Goal: Task Accomplishment & Management: Manage account settings

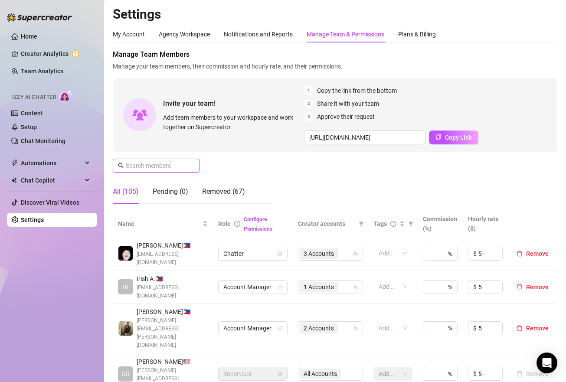
click at [163, 165] on input "text" at bounding box center [157, 166] width 62 height 10
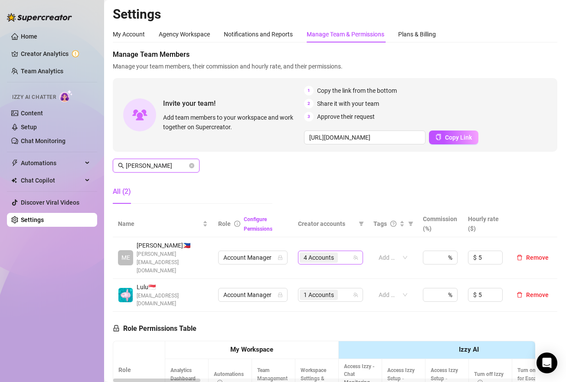
click at [345, 254] on div "4 Accounts" at bounding box center [326, 258] width 52 height 12
type input "[PERSON_NAME]"
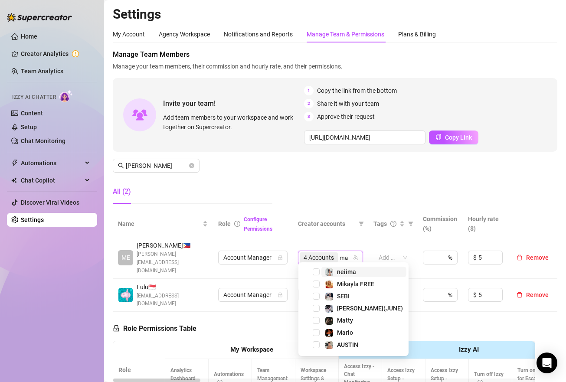
type input "mag"
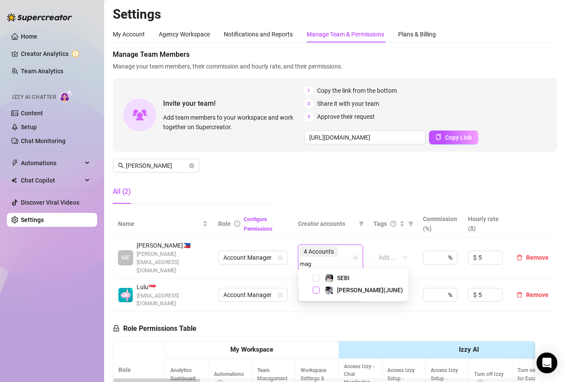
click at [316, 291] on span "Select tree node" at bounding box center [316, 290] width 7 height 7
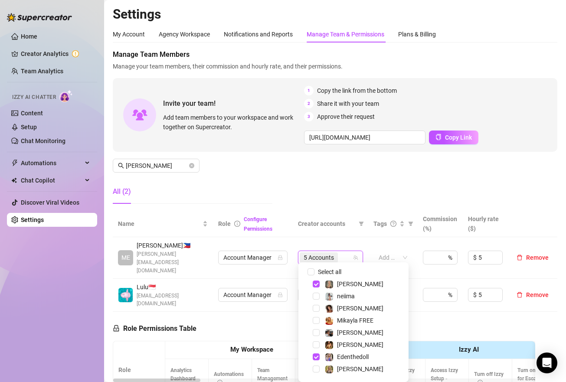
click at [360, 187] on div "Manage Team Members Manage your team members, their commission and hourly rate,…" at bounding box center [335, 129] width 445 height 161
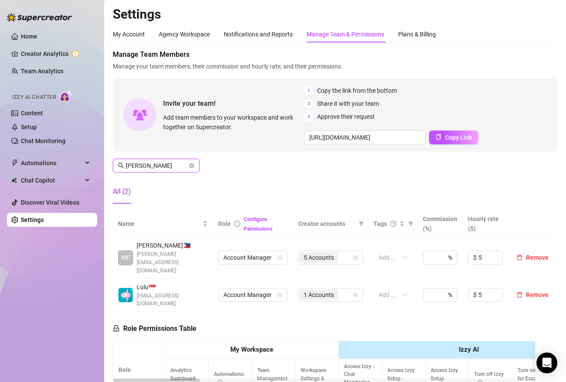
click at [152, 164] on input "[PERSON_NAME]" at bounding box center [157, 166] width 62 height 10
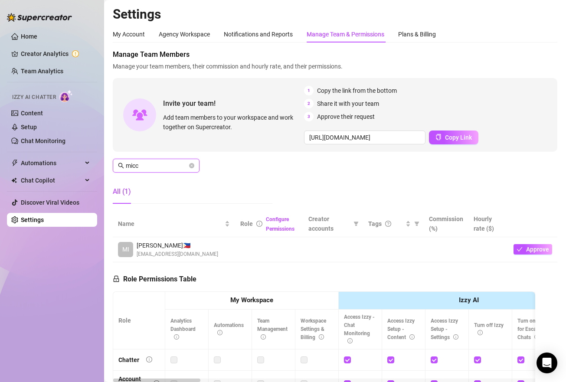
click at [147, 169] on input "micc" at bounding box center [157, 166] width 62 height 10
click at [143, 167] on input "micc" at bounding box center [157, 166] width 62 height 10
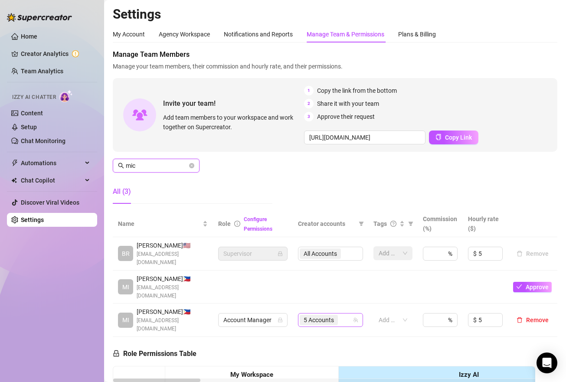
click at [345, 314] on div "5 Accounts" at bounding box center [326, 320] width 52 height 12
type input "mic"
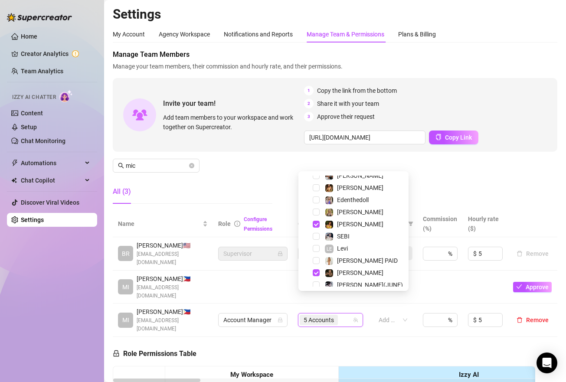
scroll to position [90, 0]
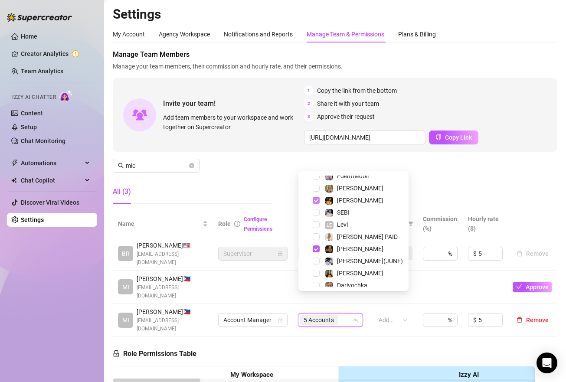
click at [318, 203] on span "Select tree node" at bounding box center [316, 200] width 7 height 7
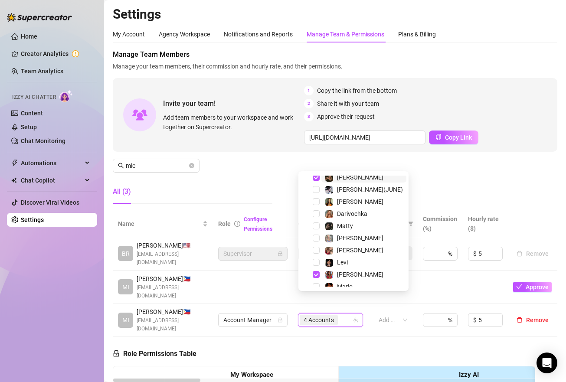
scroll to position [192, 0]
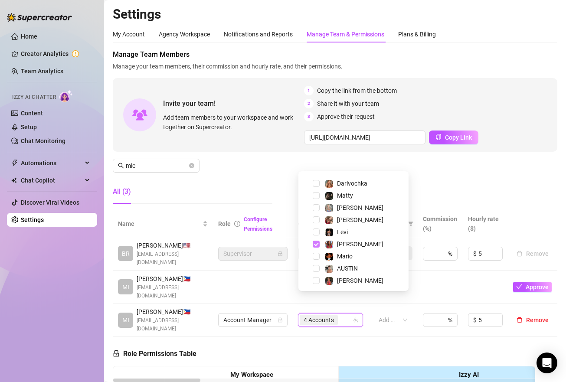
click at [317, 243] on span "Select tree node" at bounding box center [316, 244] width 7 height 7
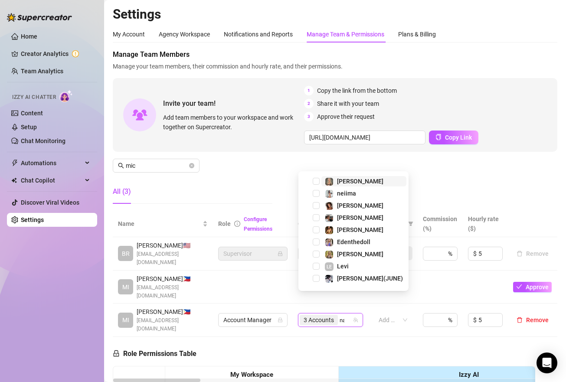
scroll to position [0, 0]
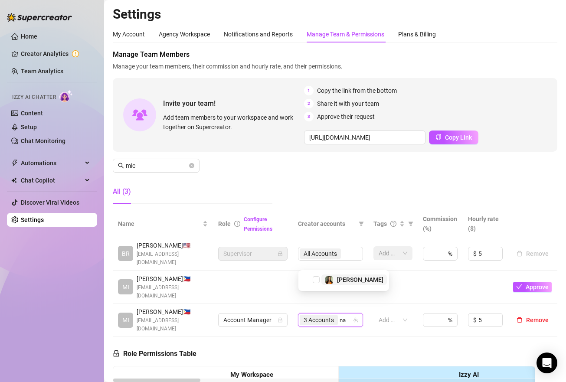
type input "nat"
click at [317, 280] on span "Select tree node" at bounding box center [316, 279] width 7 height 7
type input "nat"
click at [400, 204] on div "Manage Team Members Manage your team members, their commission and hourly rate,…" at bounding box center [335, 129] width 445 height 161
click at [194, 167] on icon "close-circle" at bounding box center [191, 165] width 5 height 5
